Goal: Task Accomplishment & Management: Complete application form

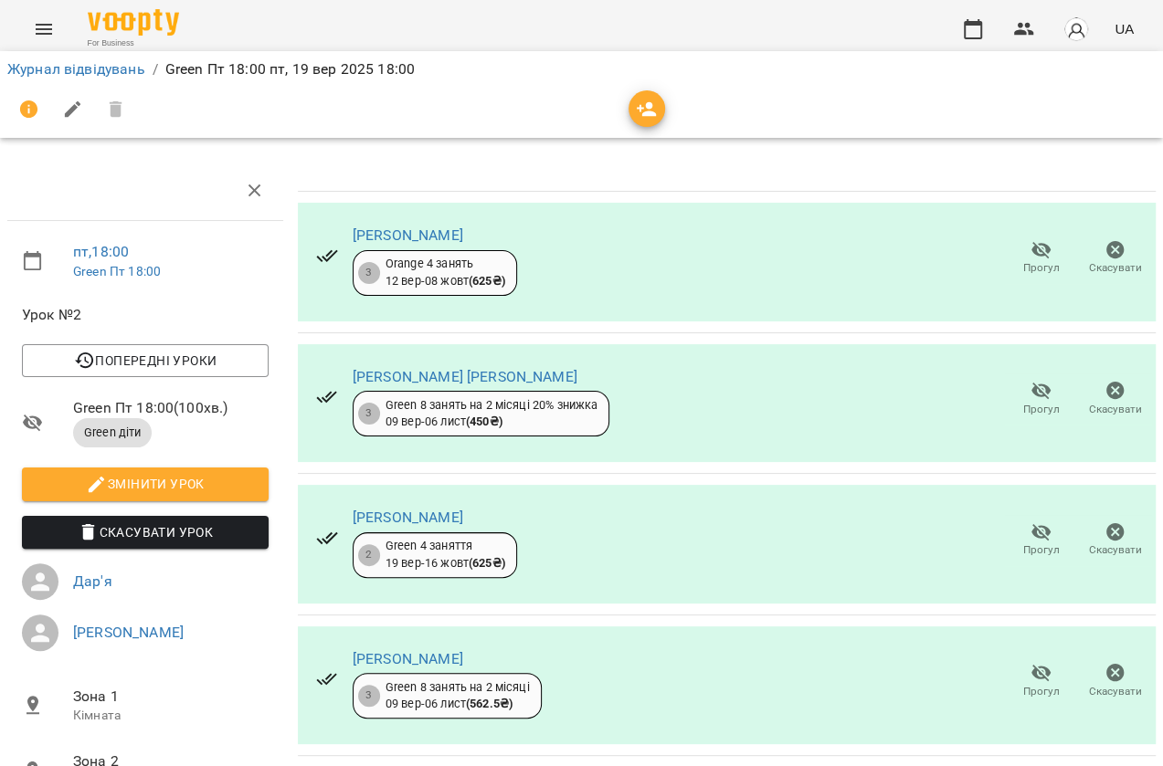
click at [20, 18] on div "For Business UA" at bounding box center [581, 29] width 1163 height 58
click at [45, 46] on button "Menu" at bounding box center [44, 29] width 44 height 44
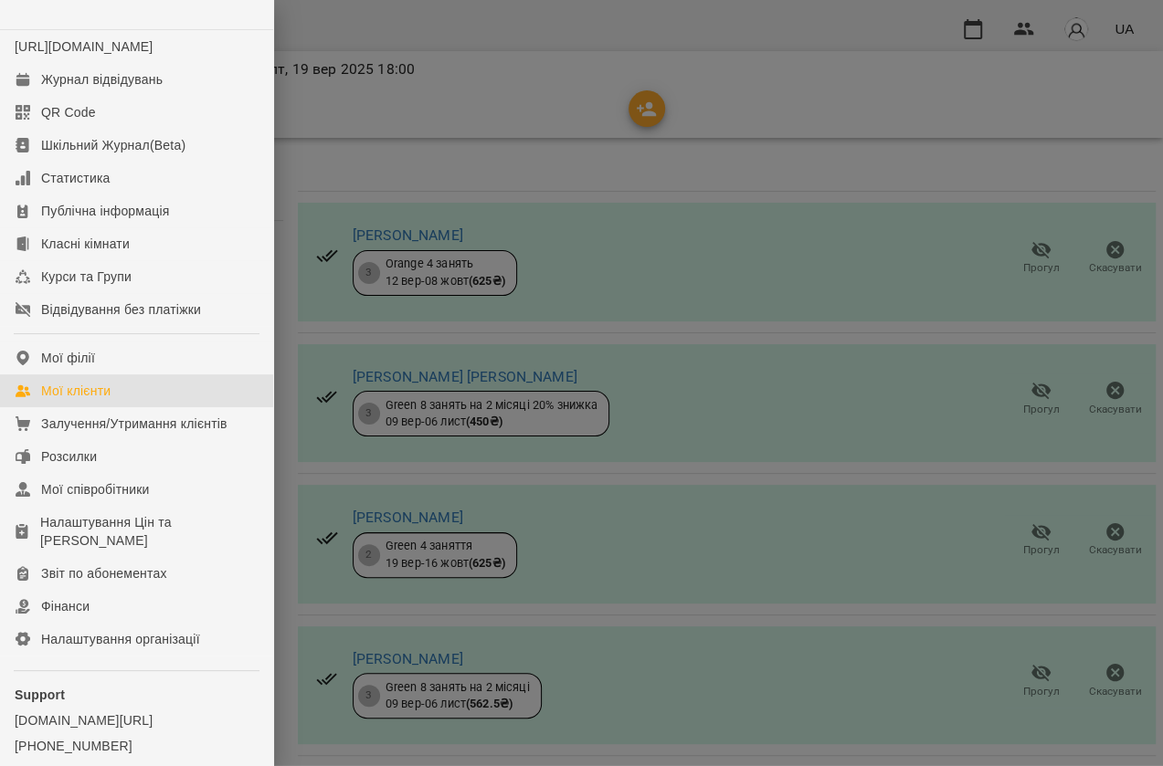
click at [99, 400] on div "Мої клієнти" at bounding box center [75, 391] width 69 height 18
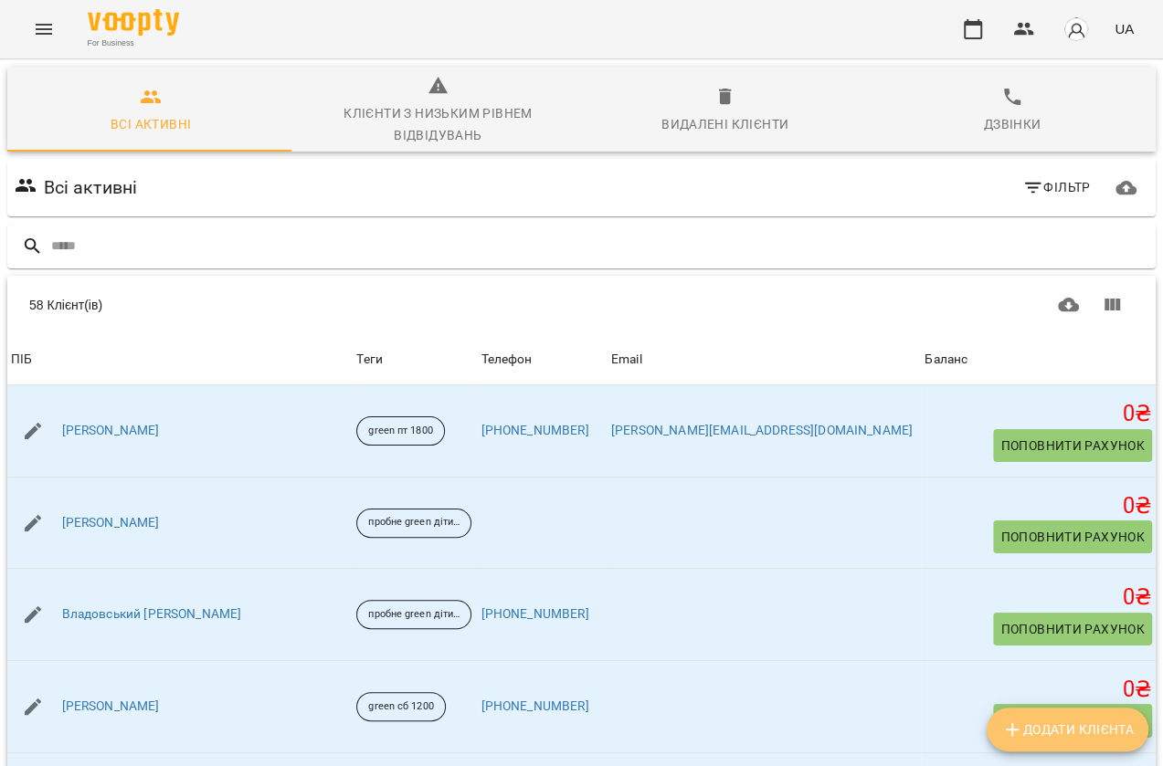
click at [1091, 721] on span "Додати клієнта" at bounding box center [1067, 730] width 132 height 22
select select "**"
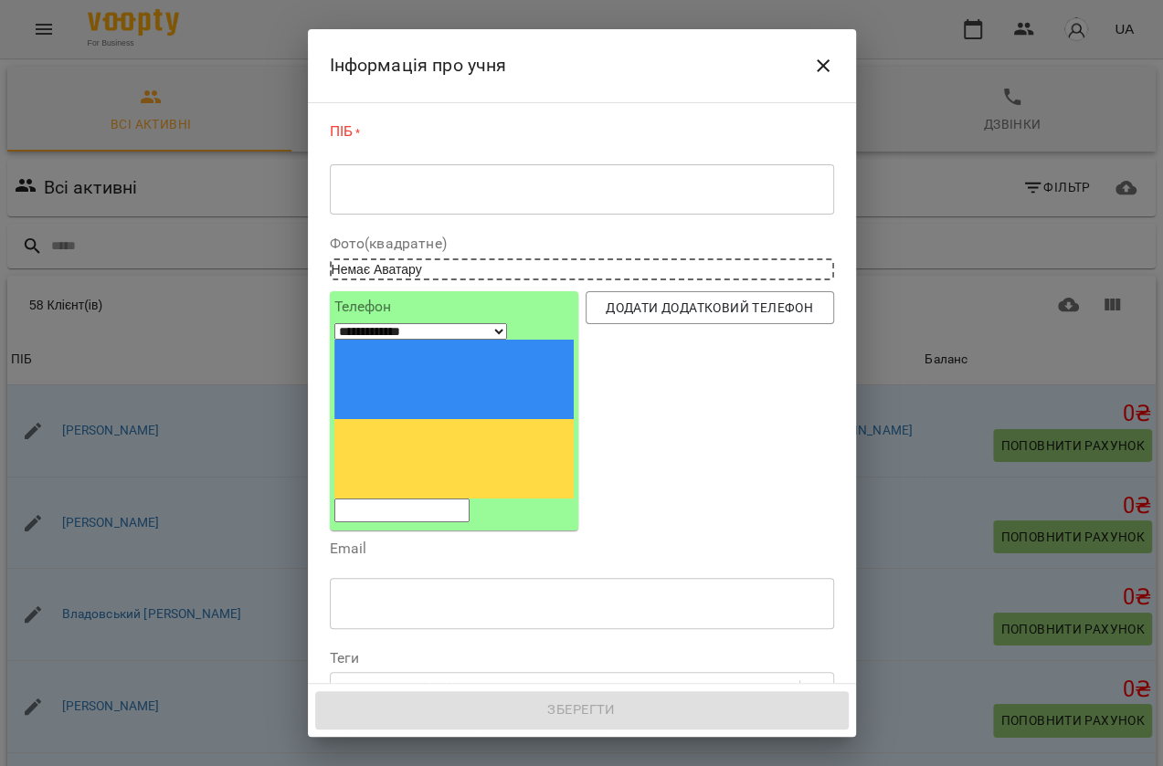
click at [395, 177] on div "* ​" at bounding box center [582, 189] width 504 height 51
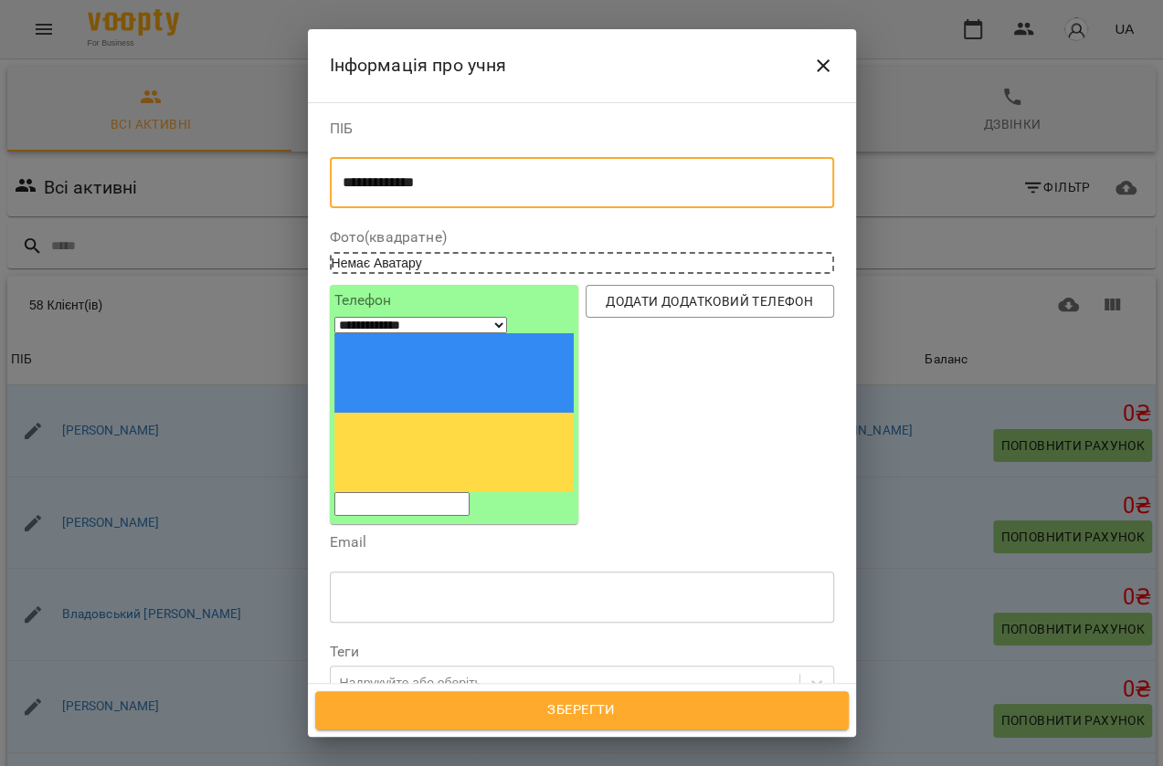
type textarea "**********"
click at [404, 492] on input "tel" at bounding box center [401, 504] width 135 height 24
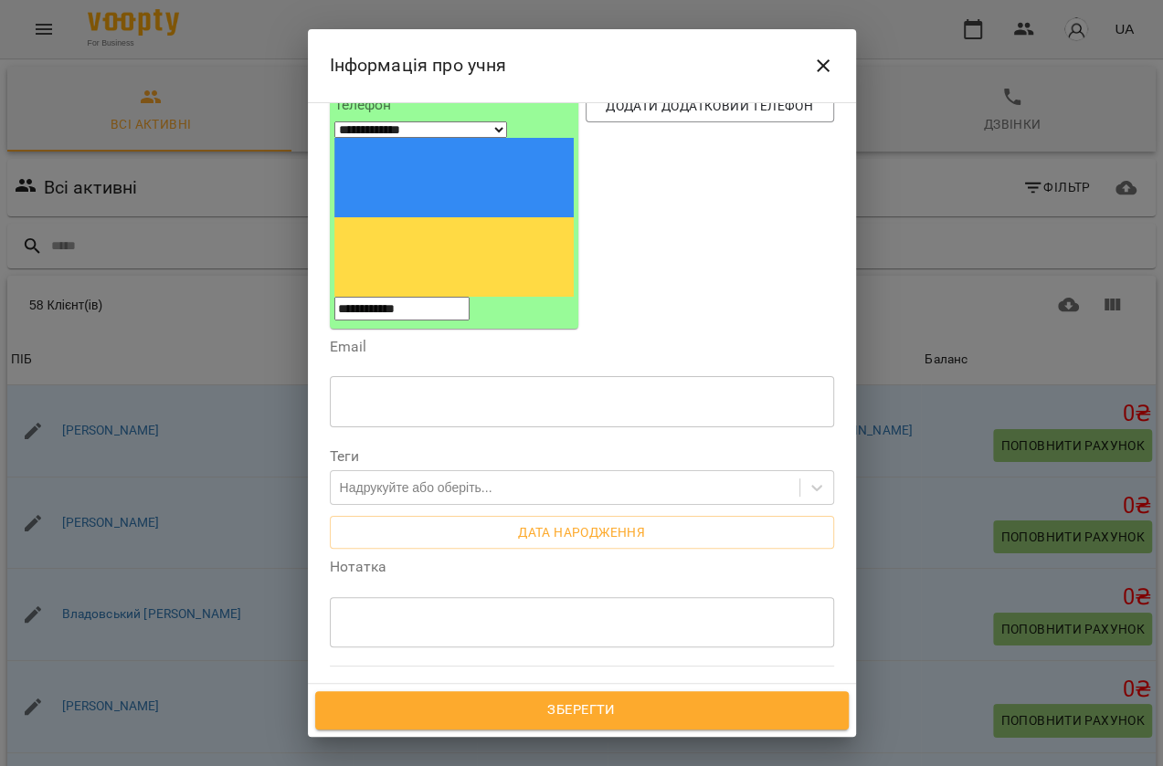
scroll to position [165, 0]
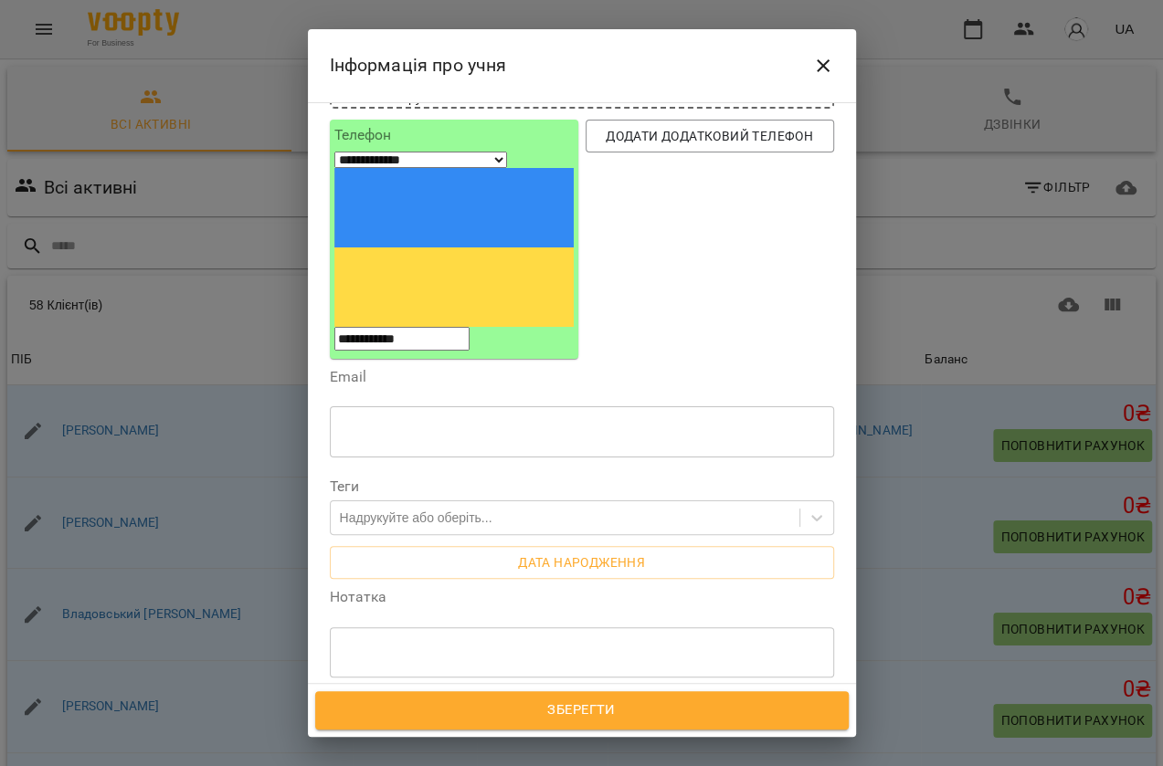
type input "**********"
click at [384, 644] on textarea at bounding box center [582, 652] width 479 height 17
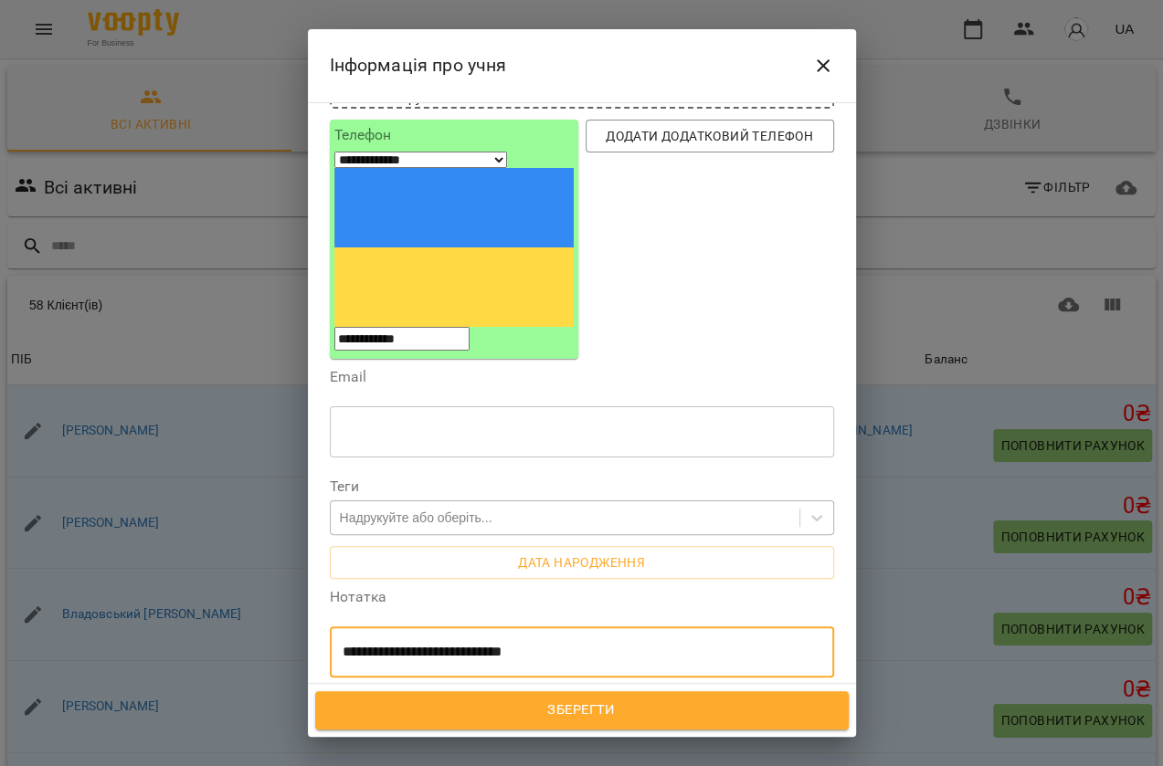
type textarea "**********"
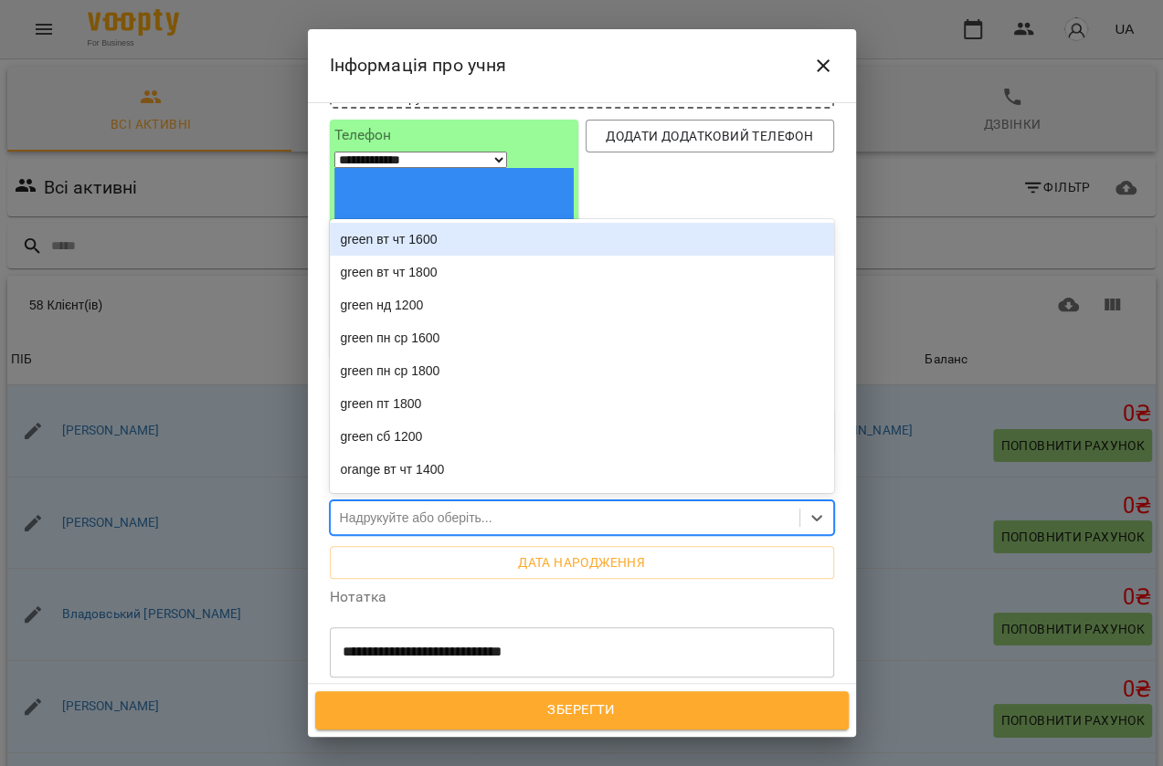
click at [431, 509] on div "Надрукуйте або оберіть..." at bounding box center [416, 518] width 153 height 18
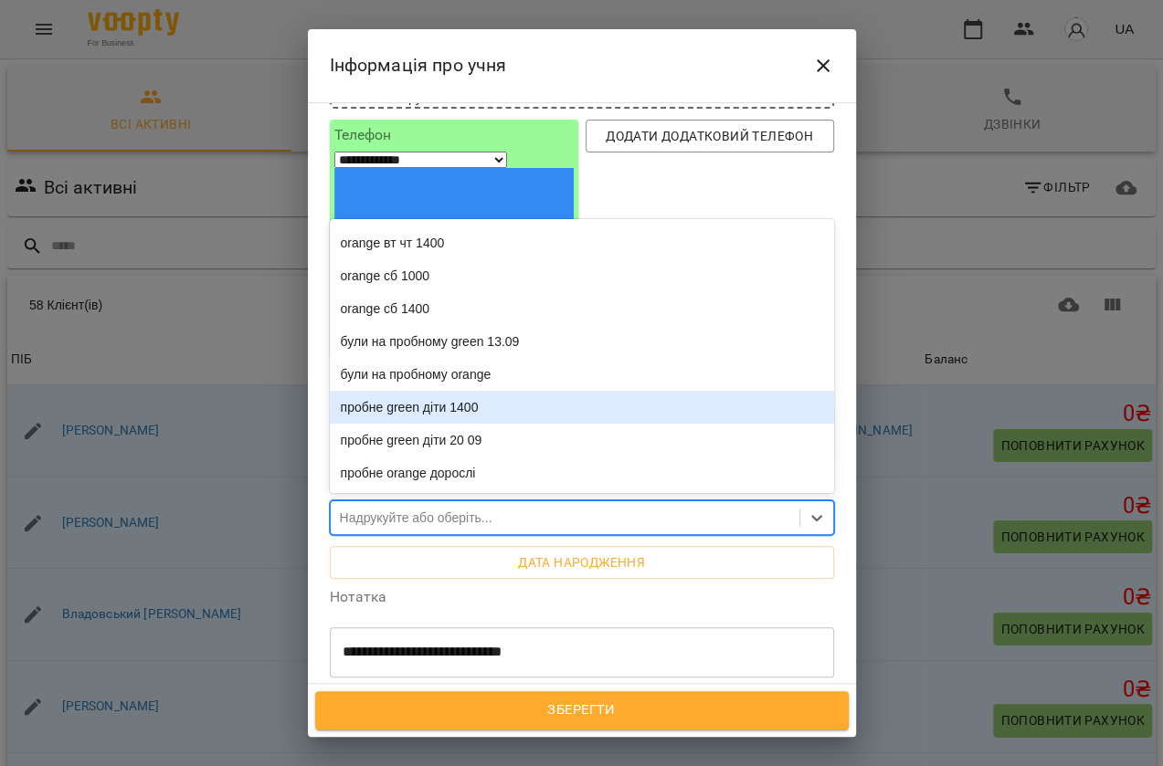
scroll to position [265, 0]
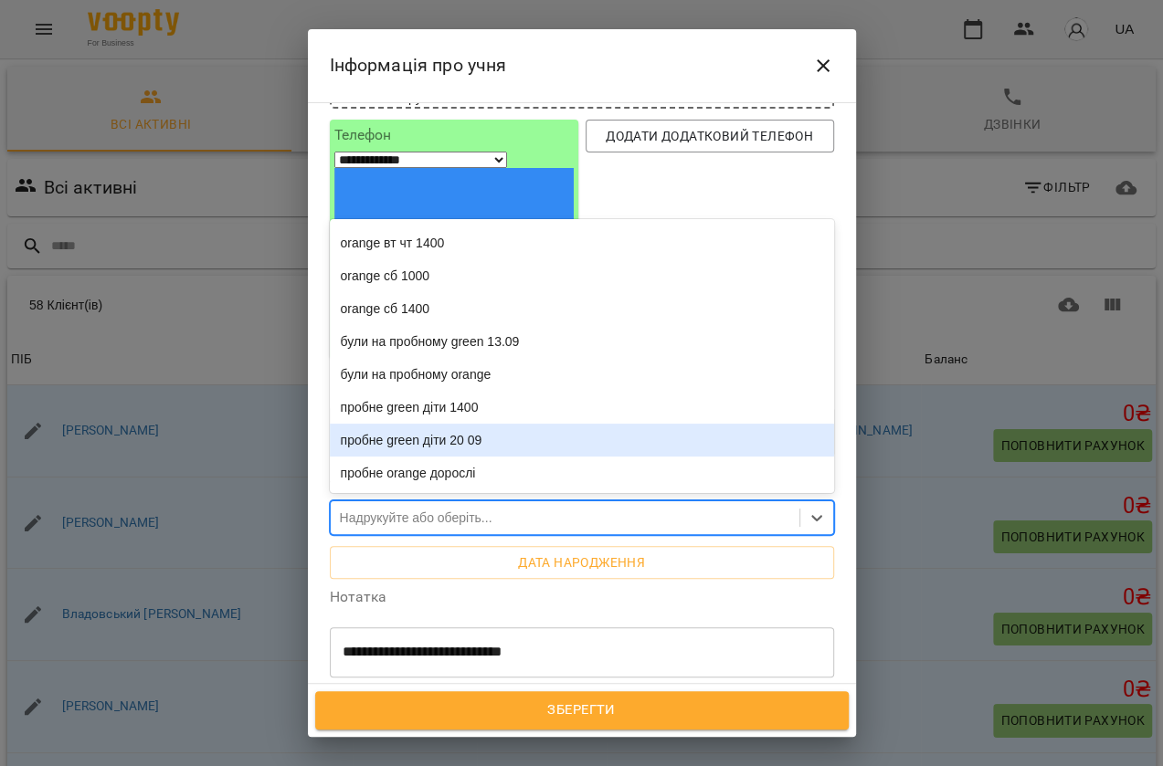
click at [446, 424] on div "пробне green діти 20 09" at bounding box center [582, 440] width 504 height 33
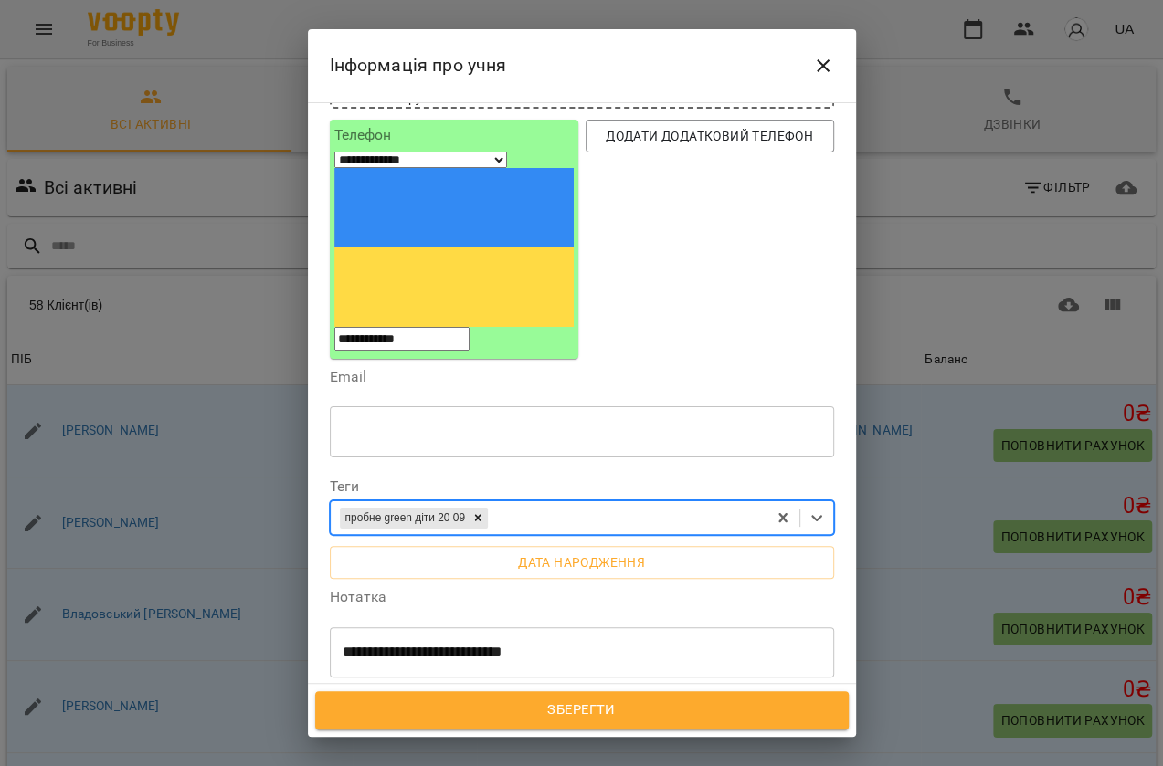
click at [521, 701] on span "Зберегти" at bounding box center [581, 711] width 493 height 24
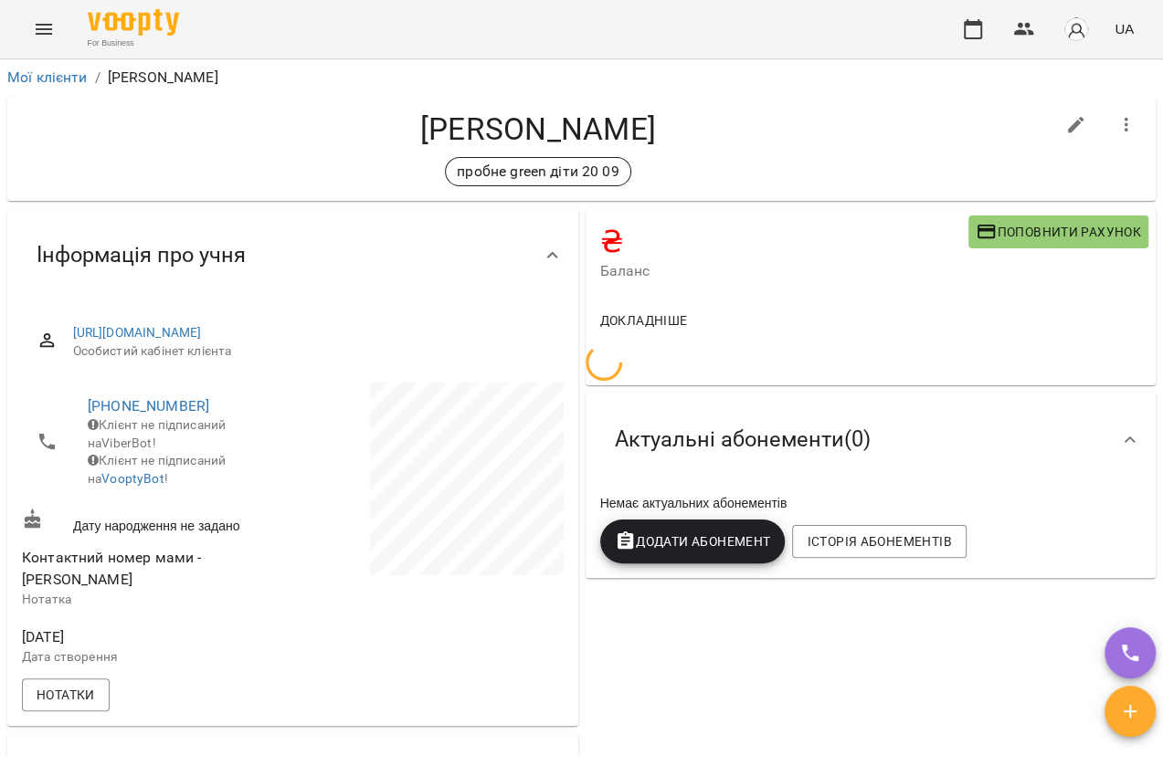
click at [44, 34] on icon "Menu" at bounding box center [44, 29] width 22 height 22
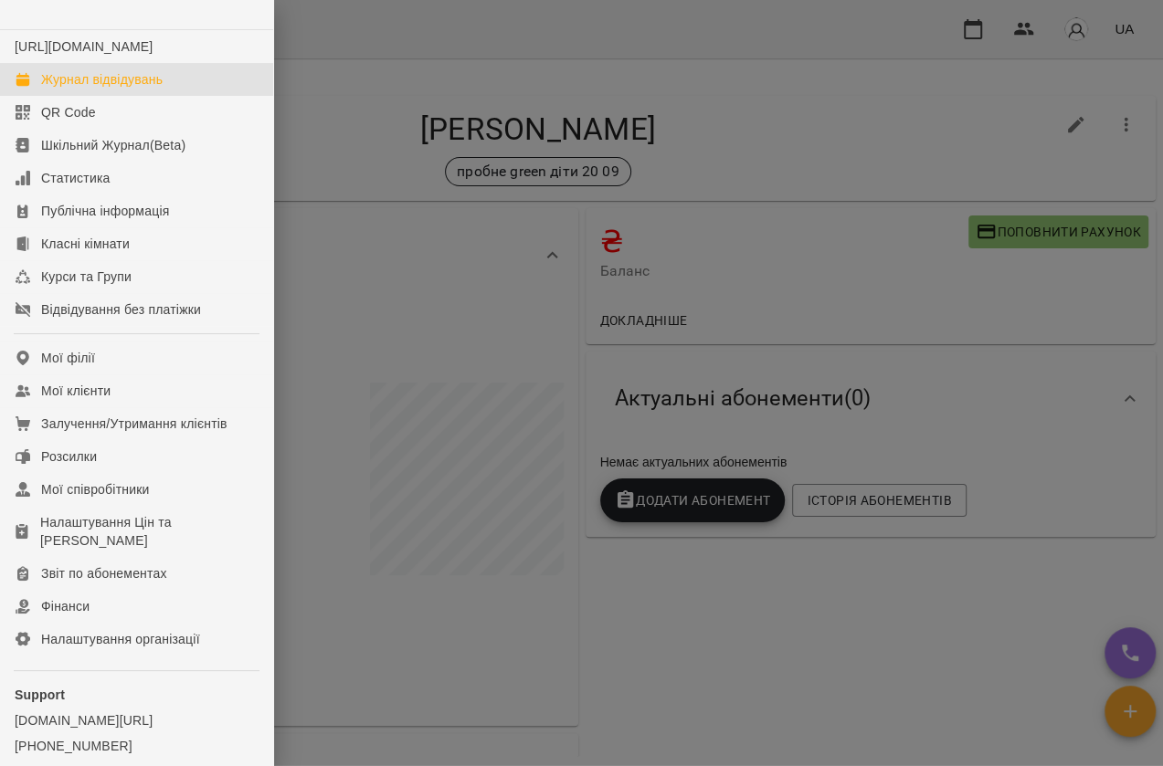
click at [50, 87] on link "Журнал відвідувань" at bounding box center [136, 79] width 273 height 33
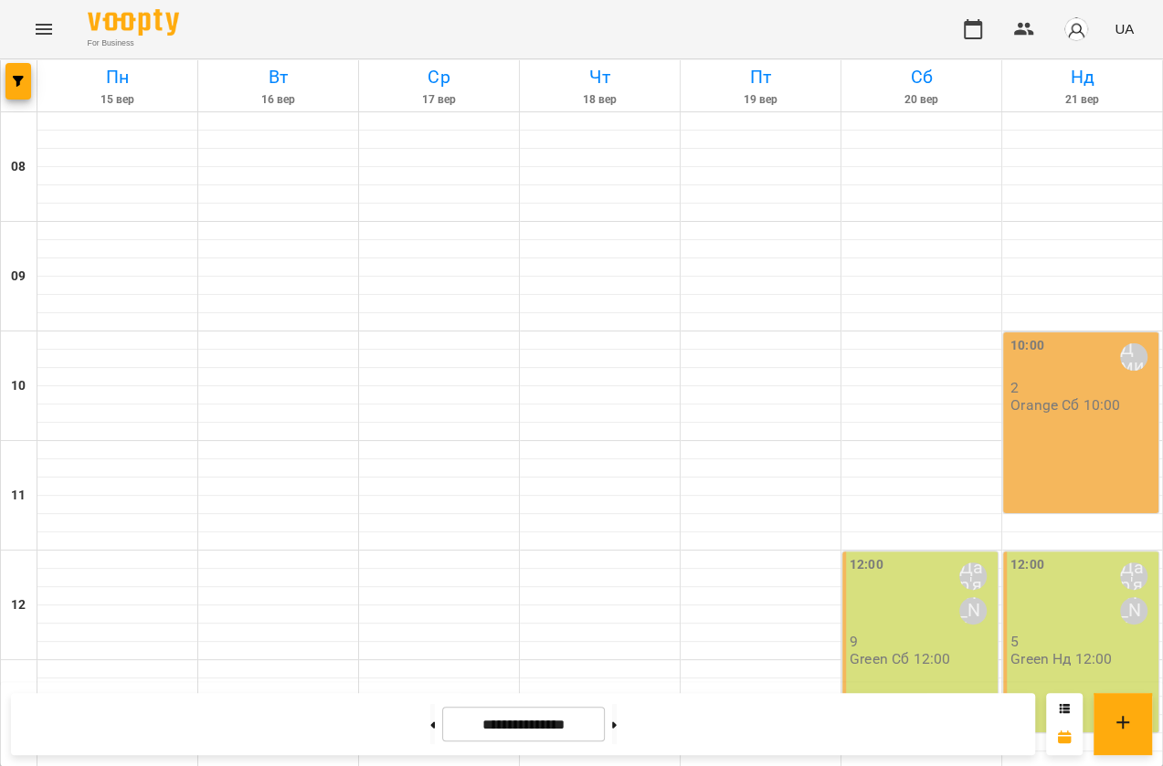
scroll to position [743, 0]
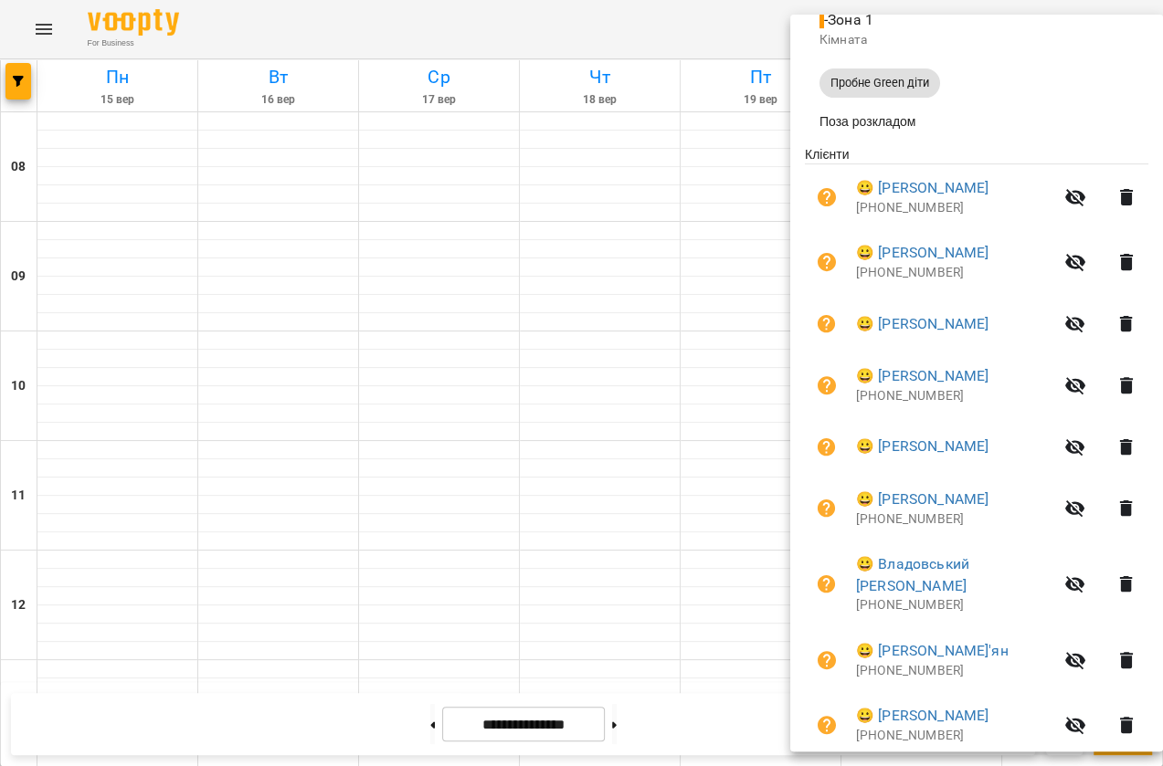
scroll to position [147, 0]
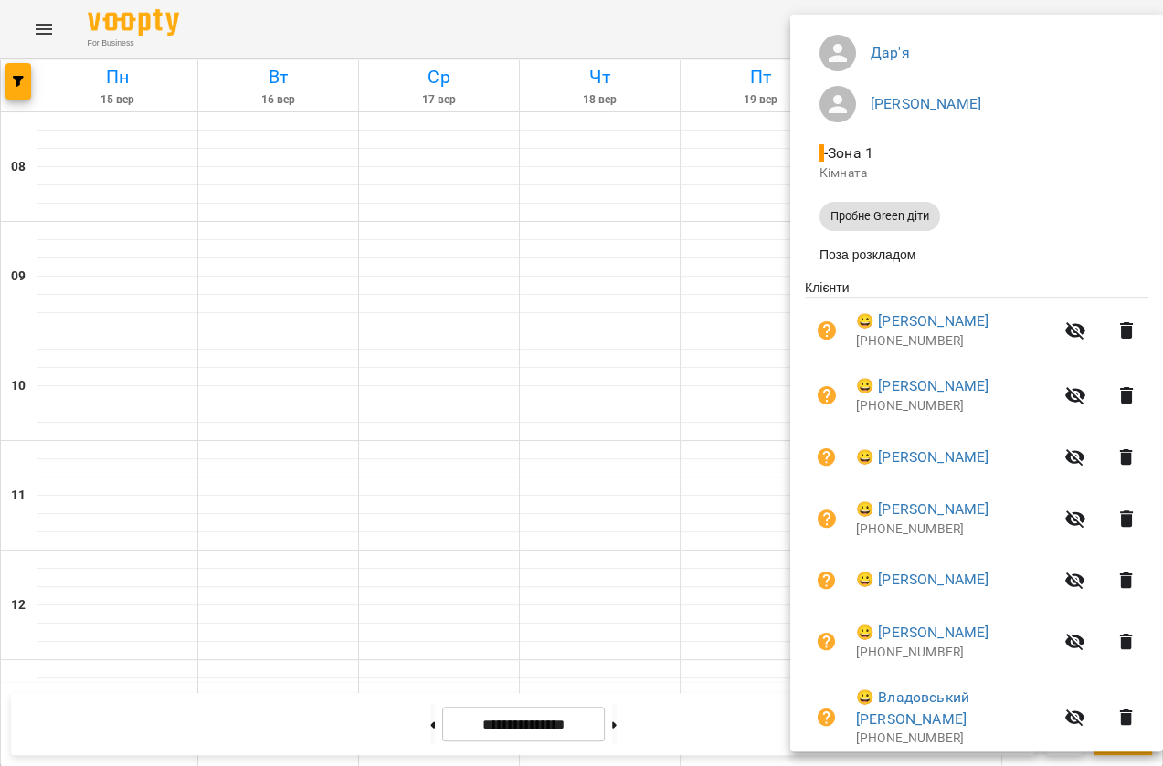
click at [722, 188] on div at bounding box center [581, 383] width 1163 height 766
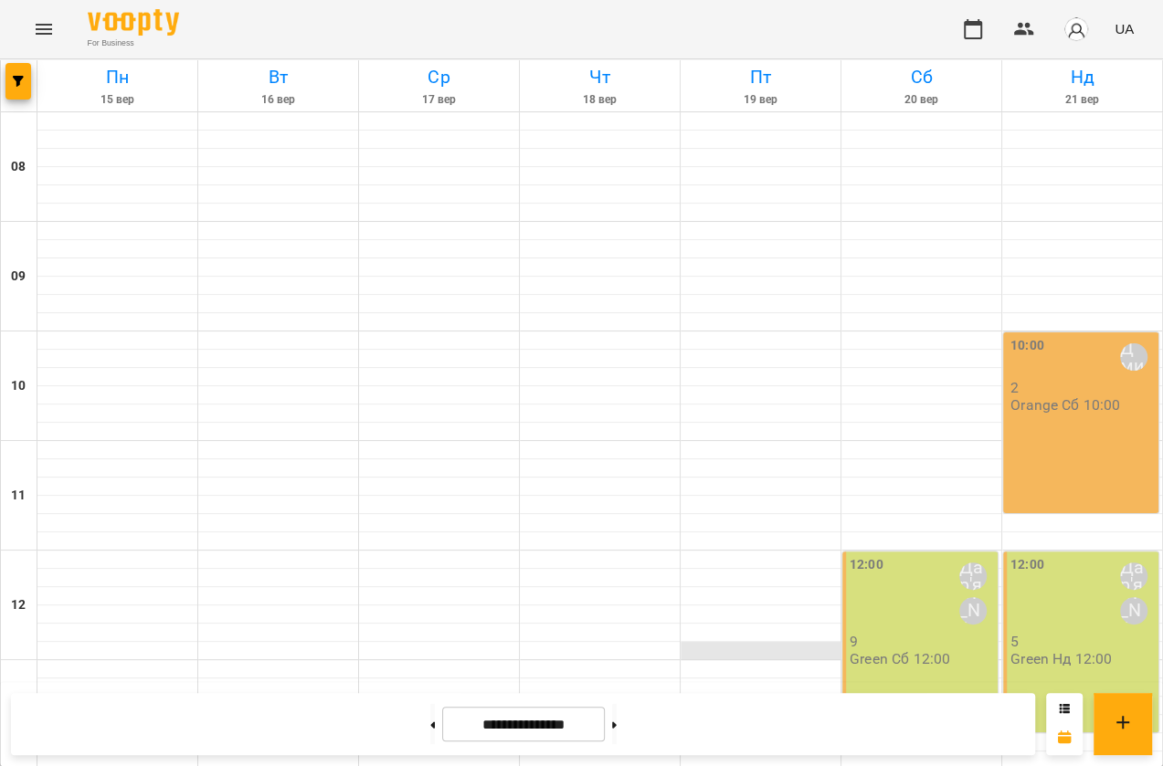
scroll to position [743, 0]
